Goal: Contribute content

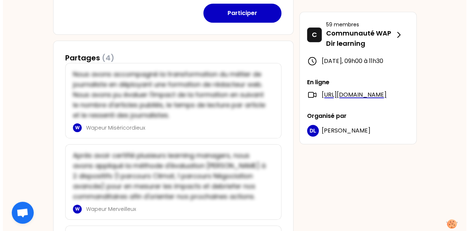
scroll to position [220, 0]
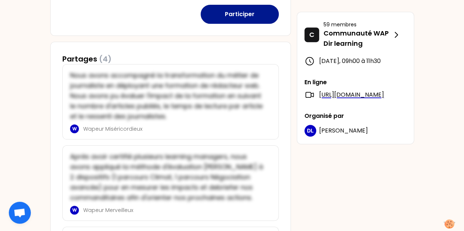
click at [238, 17] on button "Participer" at bounding box center [240, 14] width 78 height 19
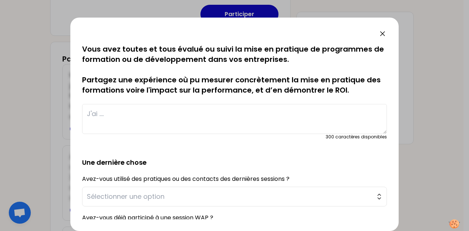
click at [203, 124] on textarea at bounding box center [234, 119] width 305 height 30
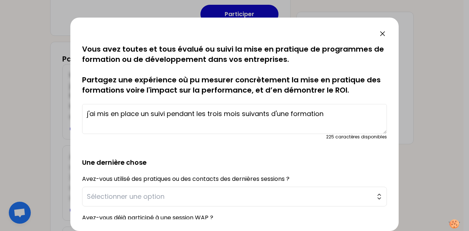
click at [168, 114] on textarea "j'ai mis en place un suivi pendant les trois mois suivants d'une formation" at bounding box center [234, 119] width 305 height 30
click at [139, 114] on textarea "j'ai mis en place un suivi pendant les trois mois suivants d'une formation" at bounding box center [234, 119] width 305 height 30
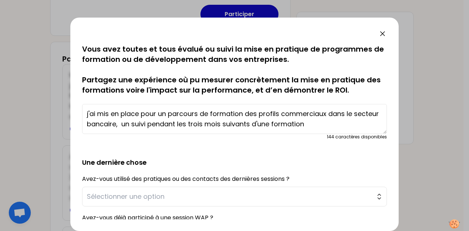
click at [332, 125] on textarea "j'ai mis en place pour un parcours de formation des profils commerciaux dans le…" at bounding box center [234, 119] width 305 height 30
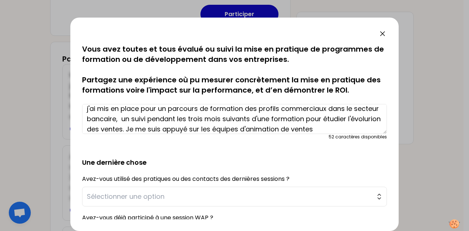
scroll to position [15, 0]
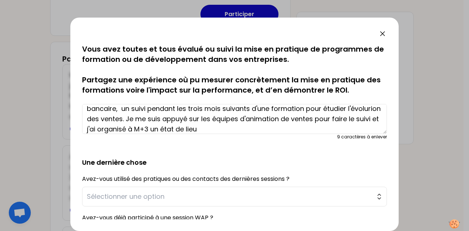
drag, startPoint x: 132, startPoint y: 121, endPoint x: 125, endPoint y: 121, distance: 7.3
click at [125, 121] on textarea "j'ai mis en place pour un parcours de formation des profils commerciaux dans le…" at bounding box center [234, 119] width 305 height 30
click at [125, 119] on textarea "j'ai mis en place pour un parcours de formation des profils commerciaux dans le…" at bounding box center [234, 119] width 305 height 30
click at [147, 118] on textarea "j'ai mis en place pour un parcours de formation des profils commerciaux dans le…" at bounding box center [234, 119] width 305 height 30
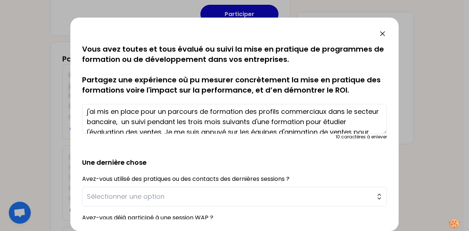
scroll to position [0, 0]
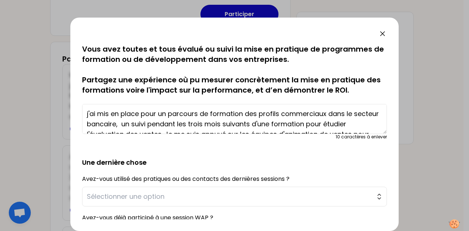
drag, startPoint x: 280, startPoint y: 111, endPoint x: 334, endPoint y: 123, distance: 54.9
click at [334, 123] on textarea "j'ai mis en place pour un parcours de formation des profils commerciaux dans le…" at bounding box center [234, 119] width 305 height 30
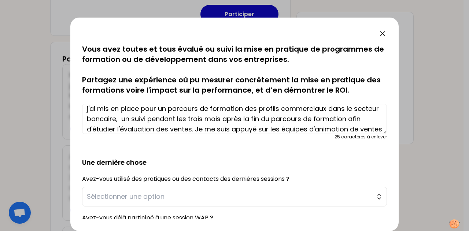
click at [247, 127] on textarea "j'ai mis en place pour un parcours de formation des profils commerciaux dans le…" at bounding box center [234, 119] width 305 height 30
click at [179, 129] on textarea "j'ai mis en place pour un parcours de formation des profils commerciaux dans le…" at bounding box center [234, 119] width 305 height 30
click at [189, 130] on textarea "j'ai mis en place pour un parcours de formation des profils commerciaux dans le…" at bounding box center [234, 119] width 305 height 30
click at [223, 129] on textarea "j'ai mis en place pour un parcours de formation des profils commerciaux dans le…" at bounding box center [234, 119] width 305 height 30
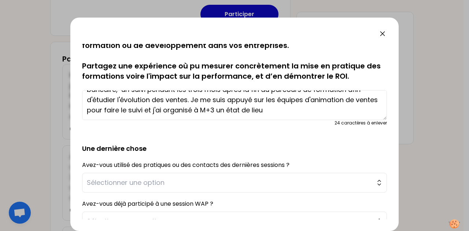
scroll to position [14, 0]
drag, startPoint x: 354, startPoint y: 107, endPoint x: 301, endPoint y: 110, distance: 52.6
click at [301, 110] on textarea "j'ai mis en place pour un parcours de formation des profils commerciaux dans le…" at bounding box center [234, 105] width 305 height 30
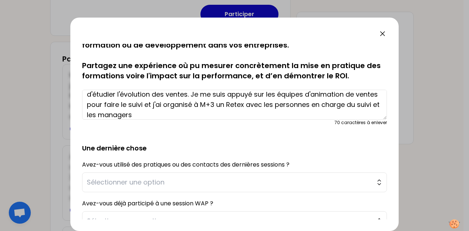
click at [321, 105] on textarea "j'ai mis en place pour un parcours de formation des profils commerciaux dans le…" at bounding box center [234, 105] width 305 height 30
click at [257, 115] on textarea "j'ai mis en place pour un parcours de formation des profils commerciaux dans le…" at bounding box center [234, 105] width 305 height 30
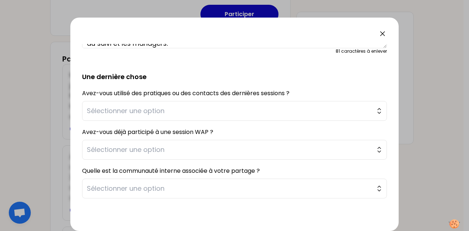
scroll to position [87, 0]
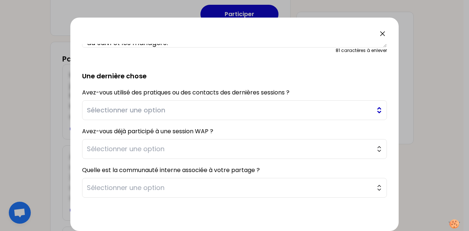
type textarea "j'ai mis en place pour un parcours de formation des profils commerciaux dans le…"
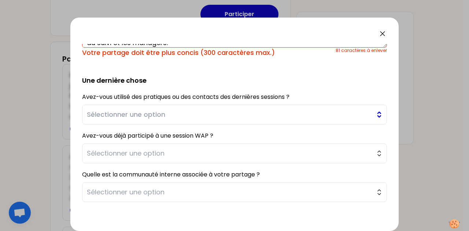
click at [231, 113] on span "Sélectionner une option" at bounding box center [229, 115] width 285 height 10
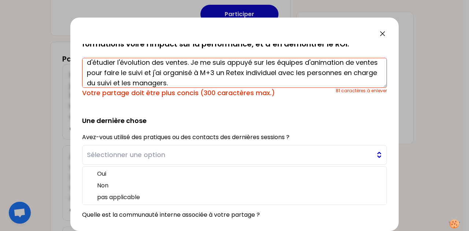
scroll to position [45, 0]
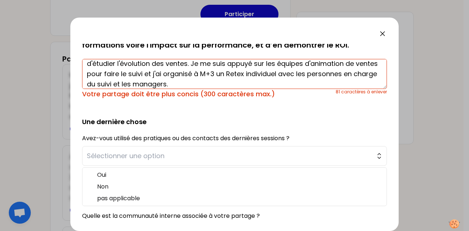
click at [259, 81] on textarea "j'ai mis en place pour un parcours de formation des profils commerciaux dans le…" at bounding box center [234, 74] width 305 height 30
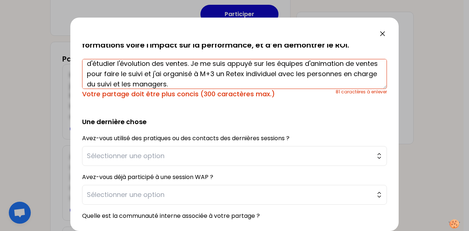
scroll to position [0, 0]
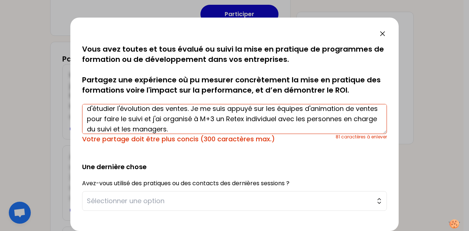
drag, startPoint x: 261, startPoint y: 87, endPoint x: 30, endPoint y: 40, distance: 235.4
click at [30, 40] on div "sauvegardé Vous avez toutes et tous évalué ou suivi la mise en pratique de prog…" at bounding box center [234, 115] width 469 height 231
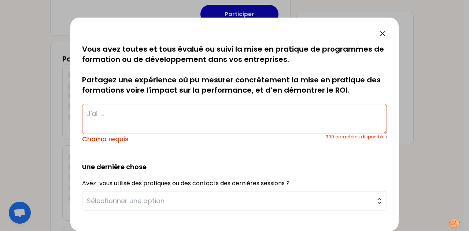
paste textarea "Pour un parcours de formation destiné aux commerciaux du secteur bancaire, j’ai…"
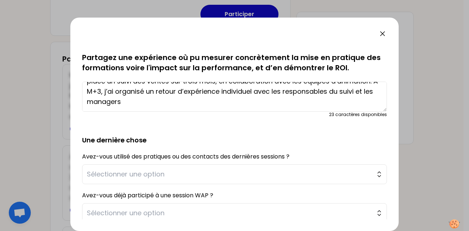
scroll to position [23, 0]
type textarea "Pour un parcours de formation destiné aux commerciaux du secteur bancaire, j’ai…"
click at [156, 174] on span "Sélectionner une option" at bounding box center [229, 174] width 285 height 10
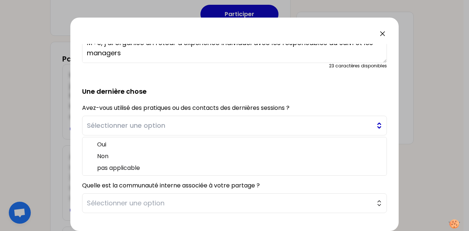
scroll to position [72, 0]
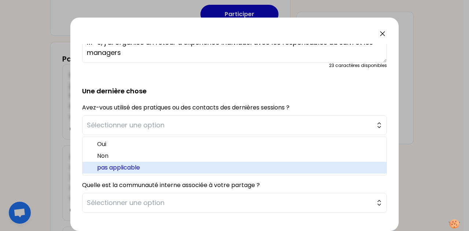
click at [158, 166] on span "pas applicable" at bounding box center [239, 168] width 284 height 9
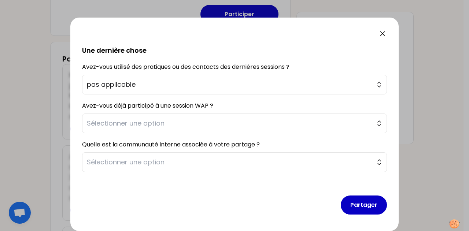
scroll to position [112, 0]
click at [170, 121] on span "Sélectionner une option" at bounding box center [229, 124] width 285 height 10
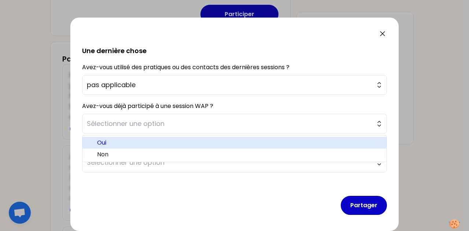
click at [148, 143] on span "Oui" at bounding box center [239, 143] width 284 height 9
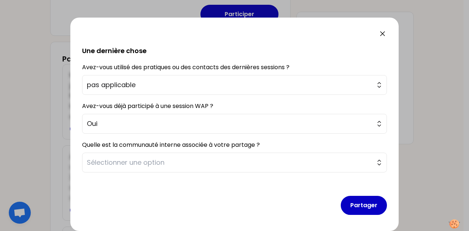
scroll to position [112, 0]
click at [174, 154] on button "Sélectionner une option" at bounding box center [234, 163] width 305 height 20
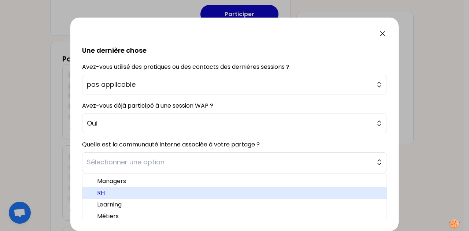
click at [133, 192] on span "RH" at bounding box center [239, 193] width 284 height 9
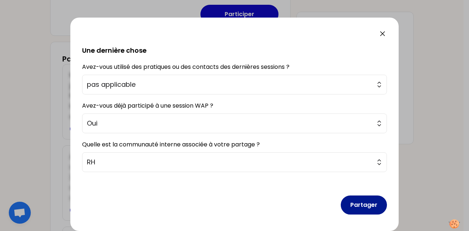
click at [348, 210] on button "Partager" at bounding box center [364, 205] width 46 height 19
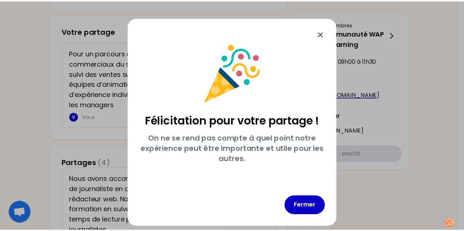
scroll to position [0, 0]
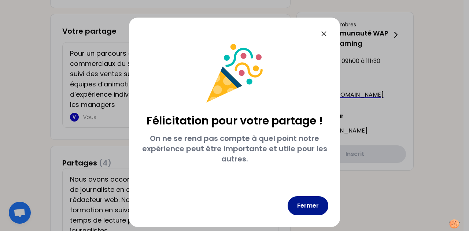
click at [317, 207] on button "Fermer" at bounding box center [308, 206] width 41 height 19
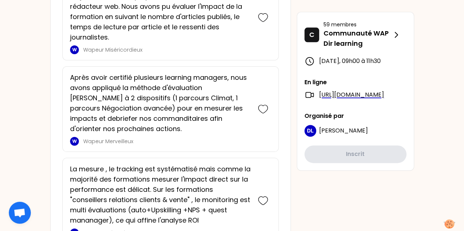
scroll to position [413, 0]
click at [261, 107] on icon at bounding box center [263, 110] width 10 height 10
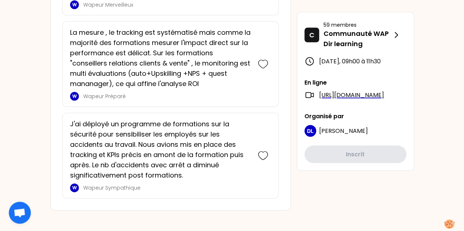
scroll to position [676, 0]
click at [262, 61] on icon at bounding box center [263, 64] width 10 height 10
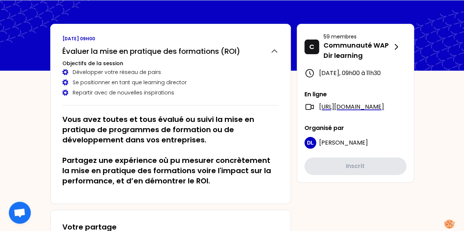
scroll to position [23, 0]
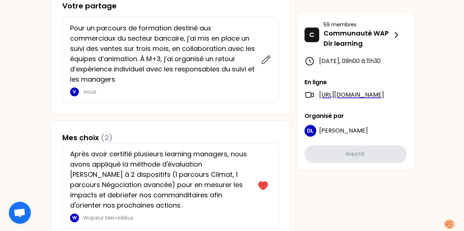
scroll to position [245, 0]
